Goal: Task Accomplishment & Management: Manage account settings

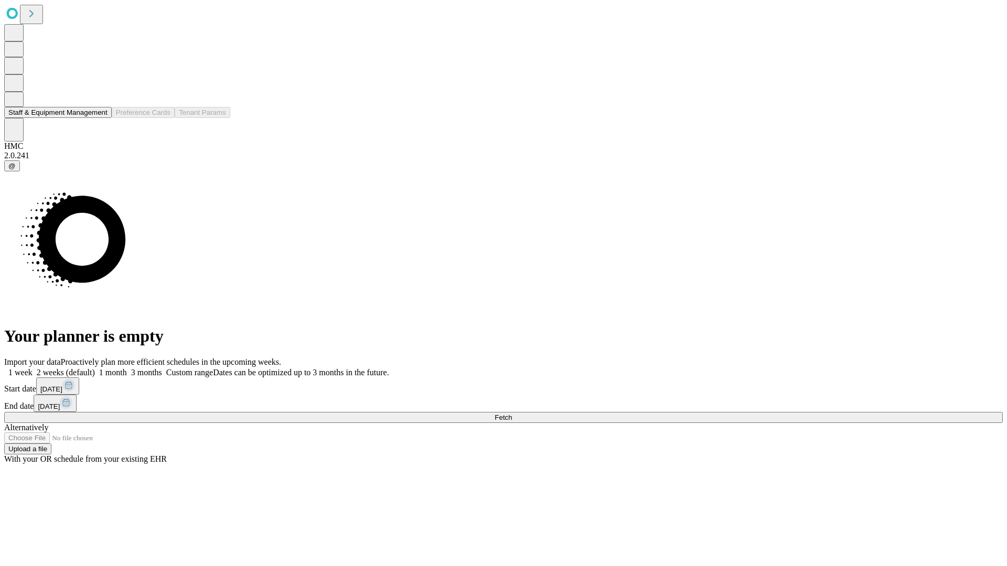
click at [98, 118] on button "Staff & Equipment Management" at bounding box center [58, 112] width 108 height 11
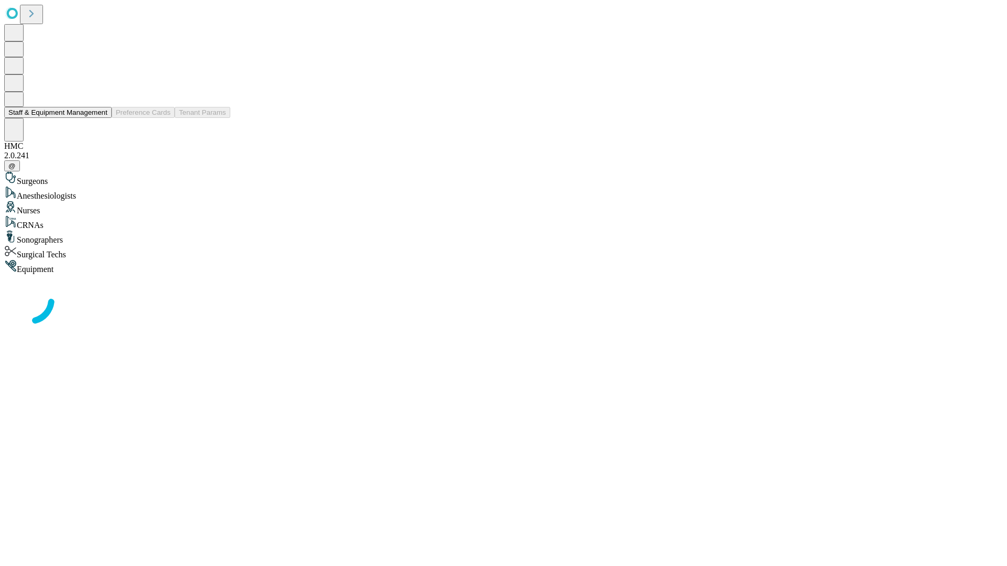
click at [100, 118] on button "Staff & Equipment Management" at bounding box center [58, 112] width 108 height 11
